Goal: Find specific page/section: Find specific page/section

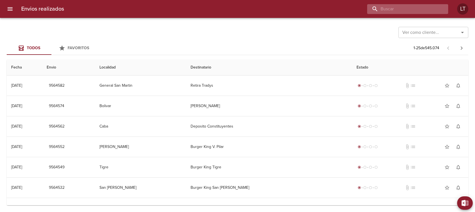
click at [409, 9] on input "buscar" at bounding box center [403, 9] width 72 height 10
type input "g"
click at [461, 34] on icon "Abrir" at bounding box center [462, 32] width 7 height 7
type input "[DATE]"
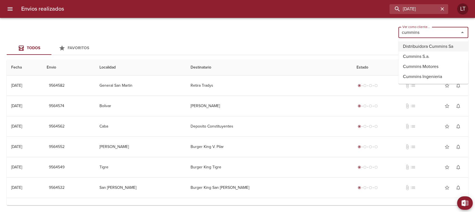
click at [428, 44] on li "Distribuidora Cummins Sa" at bounding box center [434, 46] width 70 height 10
type input "Distribuidora Cummins Sa"
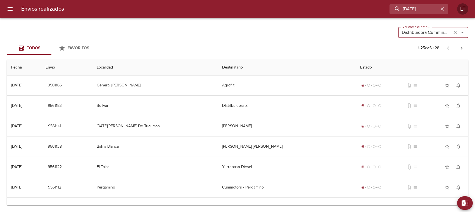
scroll to position [32, 0]
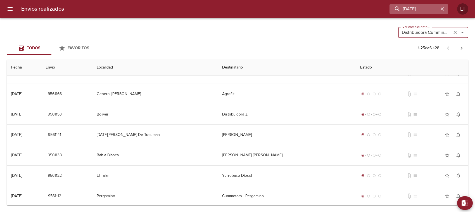
drag, startPoint x: 442, startPoint y: 9, endPoint x: 429, endPoint y: 8, distance: 13.4
click at [442, 8] on icon "button" at bounding box center [442, 8] width 3 height 3
click at [408, 8] on input "buscar" at bounding box center [403, 9] width 72 height 10
type input "9267128"
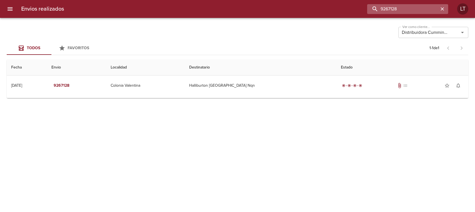
scroll to position [0, 0]
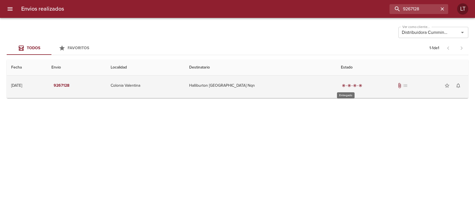
click at [348, 85] on span "radio_button_checked" at bounding box center [349, 85] width 3 height 3
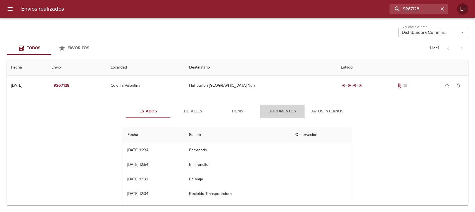
click at [281, 110] on span "Documentos" at bounding box center [282, 111] width 38 height 7
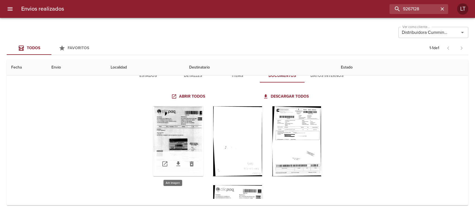
click at [175, 147] on div "Tabla de envíos del cliente" at bounding box center [178, 141] width 50 height 70
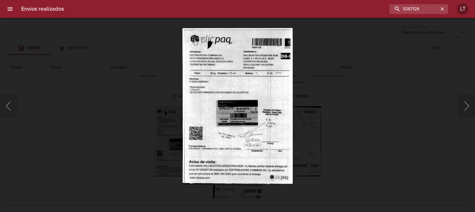
click at [313, 52] on div "Lightbox" at bounding box center [237, 106] width 475 height 212
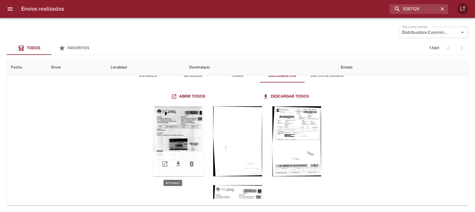
click at [191, 131] on div "Tabla de envíos del cliente" at bounding box center [178, 141] width 50 height 70
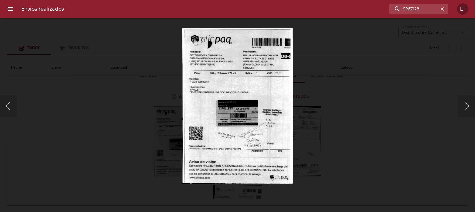
click at [371, 112] on div "Lightbox" at bounding box center [237, 106] width 475 height 212
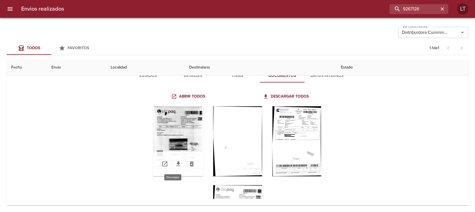
click at [176, 164] on icon "Tabla de envíos del cliente" at bounding box center [178, 163] width 4 height 5
